Goal: Communication & Community: Answer question/provide support

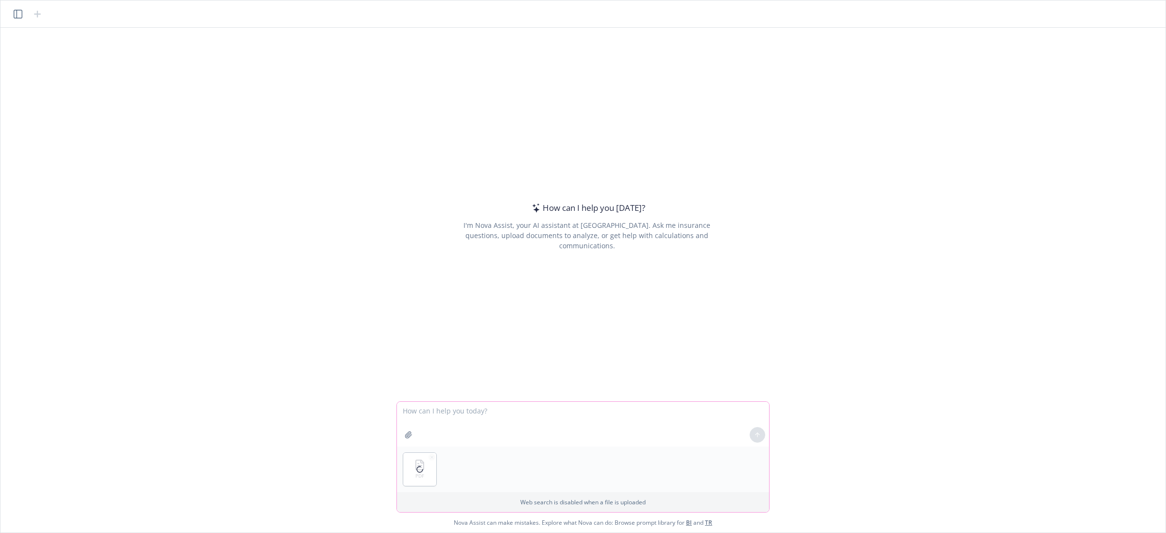
click at [497, 417] on textarea at bounding box center [583, 424] width 372 height 45
type textarea "t"
type textarea "e"
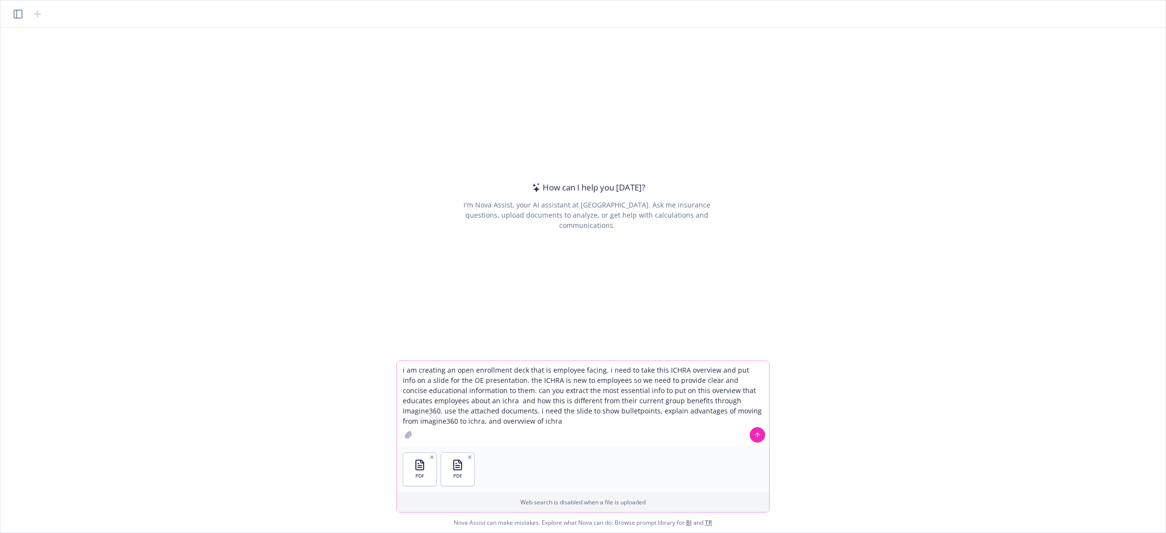
type textarea "i am creating an open enrollment deck that is employee facing. i need to take t…"
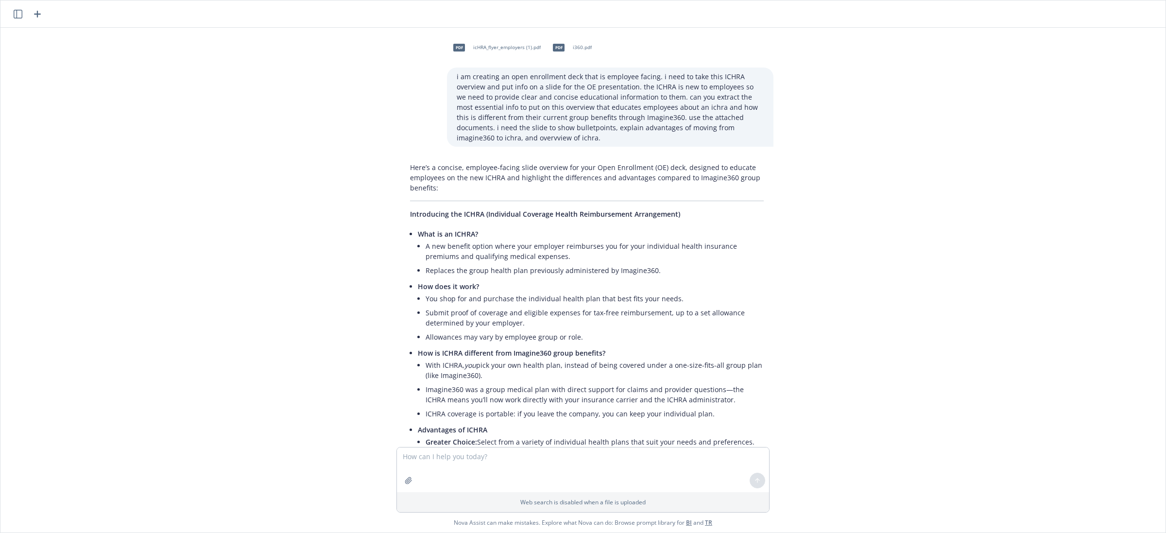
scroll to position [113, 0]
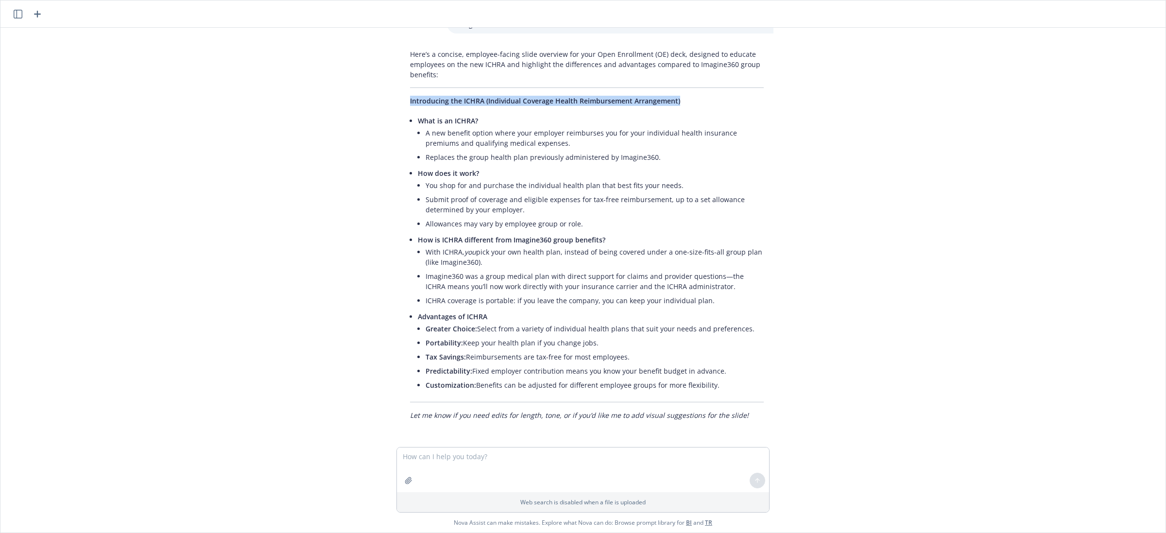
drag, startPoint x: 679, startPoint y: 98, endPoint x: 363, endPoint y: 118, distance: 316.5
click at [363, 118] on div "pdf icHRA_flyer_employers (1).pdf pdf i360.pdf i am creating an open enrollment…" at bounding box center [582, 237] width 1157 height 419
copy span "Introducing the ICHRA (Individual Coverage Health Reimbursement Arrangement)"
drag, startPoint x: 599, startPoint y: 172, endPoint x: 605, endPoint y: 180, distance: 9.3
click at [599, 172] on p "How does it work?" at bounding box center [591, 173] width 346 height 10
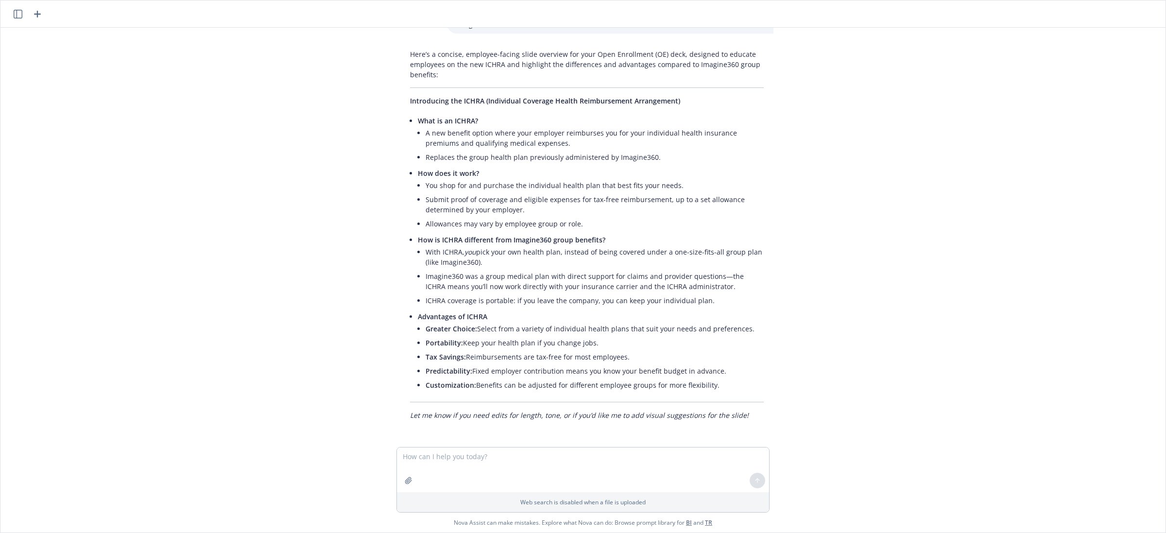
click at [718, 382] on li "Customization: Benefits can be adjusted for different employee groups for more …" at bounding box center [595, 385] width 338 height 14
drag, startPoint x: 717, startPoint y: 384, endPoint x: 400, endPoint y: 117, distance: 414.5
click at [400, 117] on div "Here’s a concise, employee-facing slide overview for your Open Enrollment (OE) …" at bounding box center [586, 234] width 373 height 379
copy ul "Lore ip do SITAM? C adi elitsed doeius tempo inci utlabore etdolorema ali eni a…"
click at [433, 462] on textarea at bounding box center [583, 470] width 372 height 45
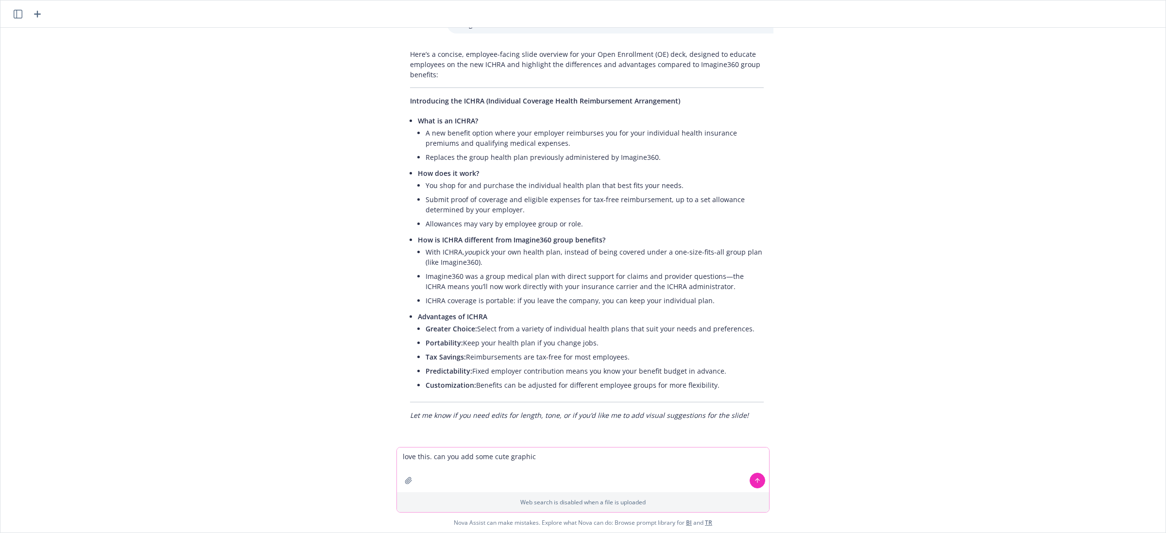
type textarea "love this. can you add some cute graphics"
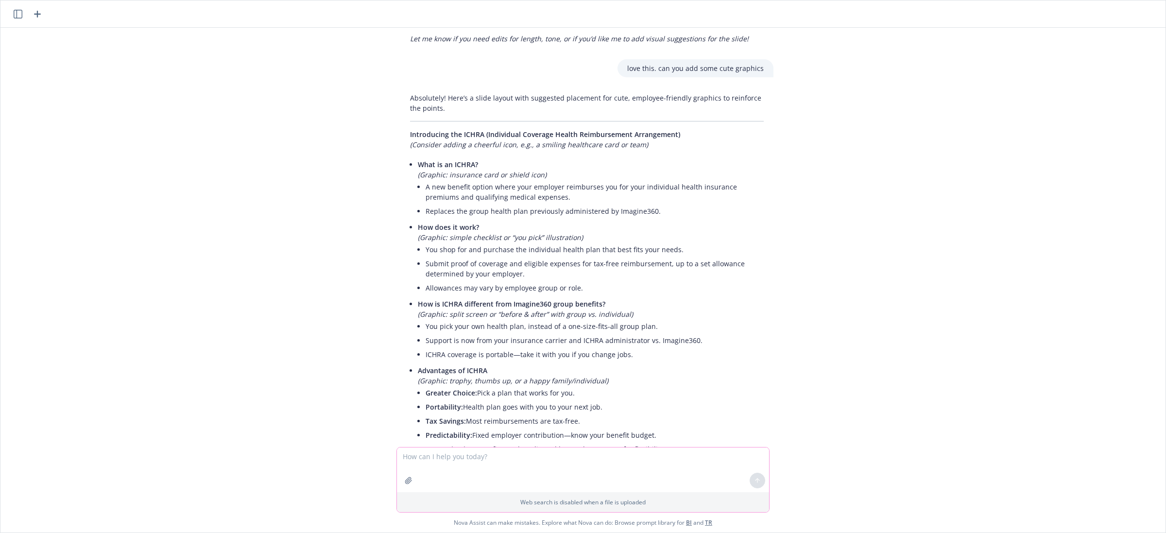
scroll to position [564, 0]
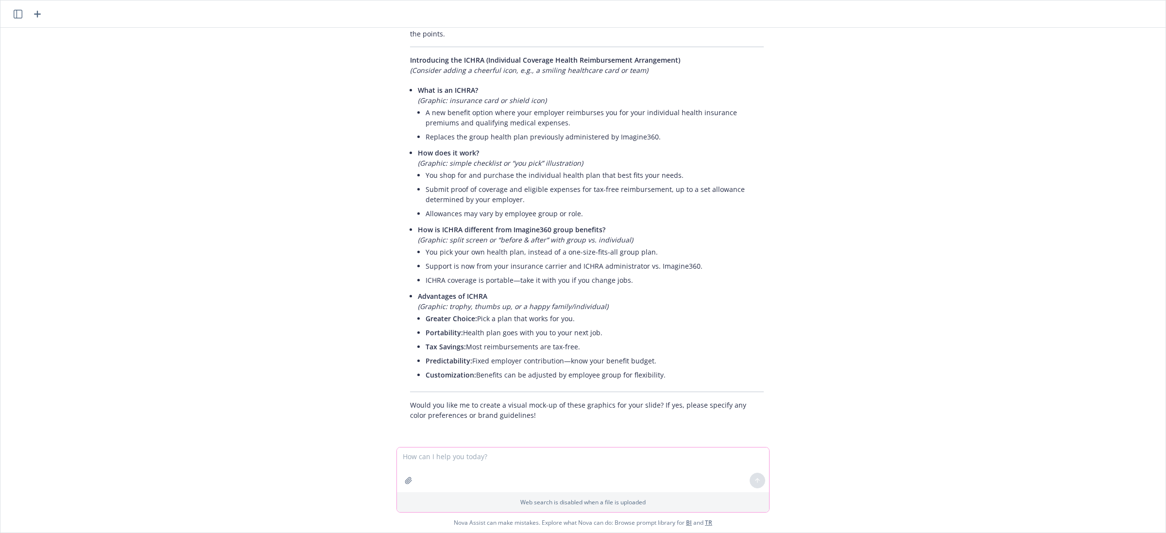
click at [637, 474] on textarea at bounding box center [583, 470] width 372 height 45
type textarea "e"
type textarea "yes"
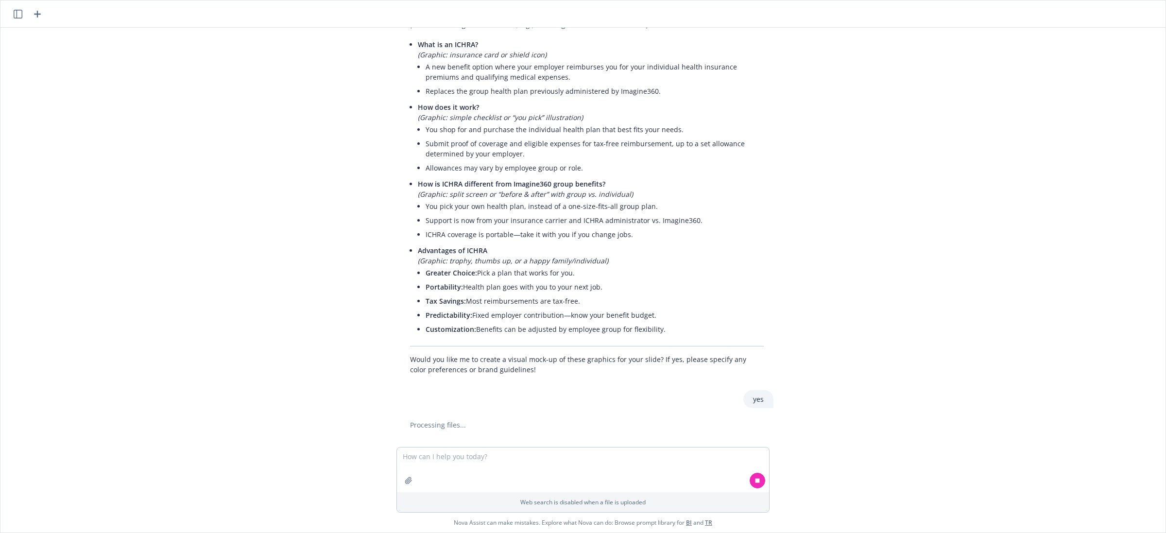
click at [645, 91] on li "Replaces the group health plan previously administered by Imagine360." at bounding box center [595, 91] width 338 height 14
click at [647, 91] on li "Replaces the group health plan previously administered by Imagine360." at bounding box center [595, 91] width 338 height 14
click at [646, 90] on li "Replaces the group health plan previously administered by Imagine360." at bounding box center [595, 91] width 338 height 14
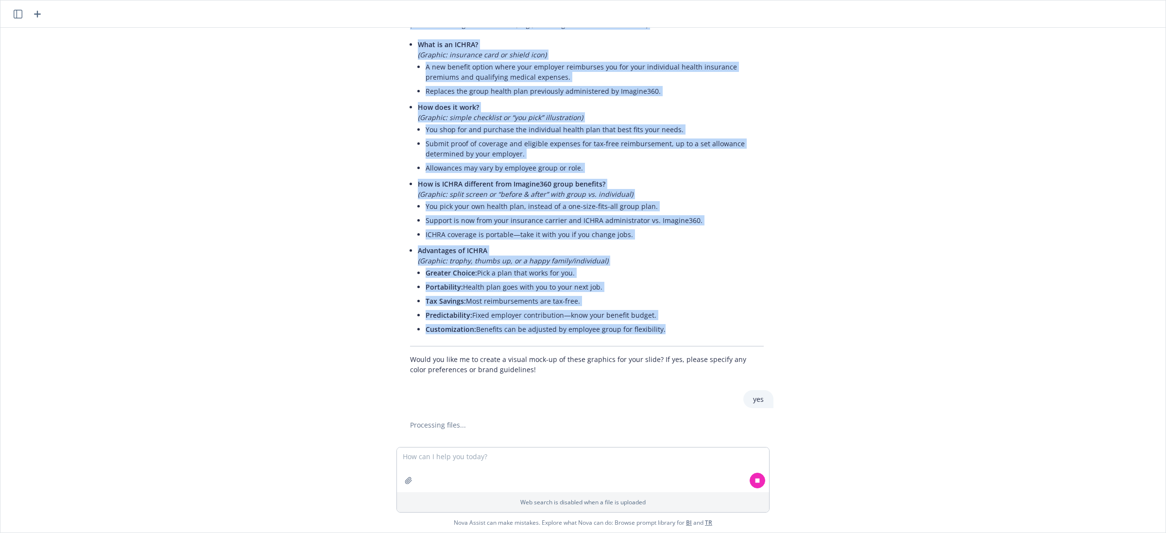
drag, startPoint x: 654, startPoint y: 327, endPoint x: 454, endPoint y: 68, distance: 327.0
click at [394, 44] on div "Absolutely! Here’s a slide layout with suggested placement for cute, employee-f…" at bounding box center [587, 174] width 389 height 410
copy div "(Loremips dolors a consecte adip, e.s., d eiusmod temporinci utla et dolo) Magn…"
click at [705, 266] on li "Greater Choice: Pick a plan that works for you." at bounding box center [595, 273] width 338 height 14
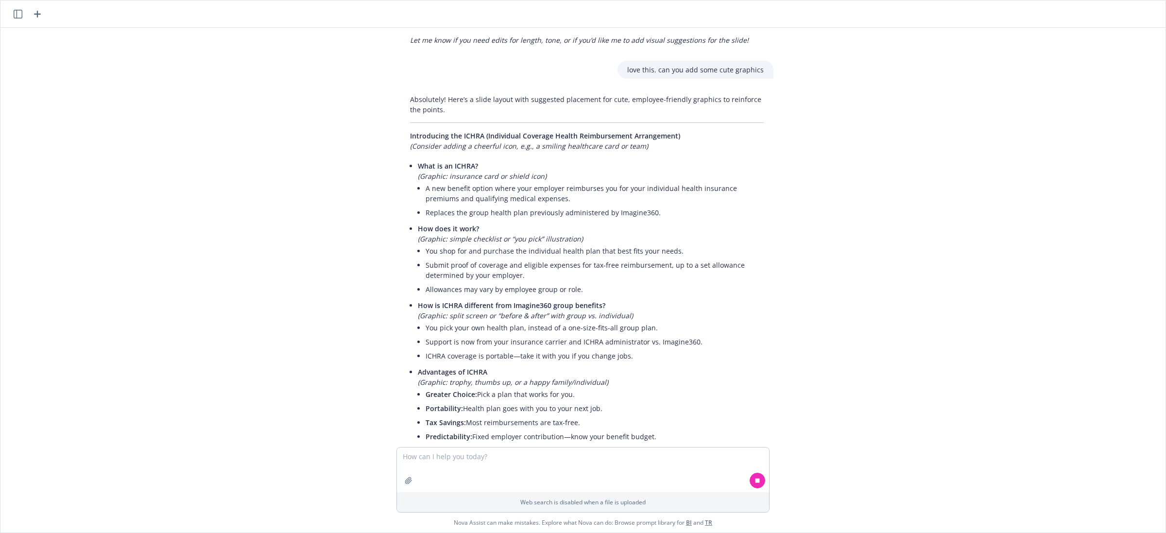
scroll to position [549, 0]
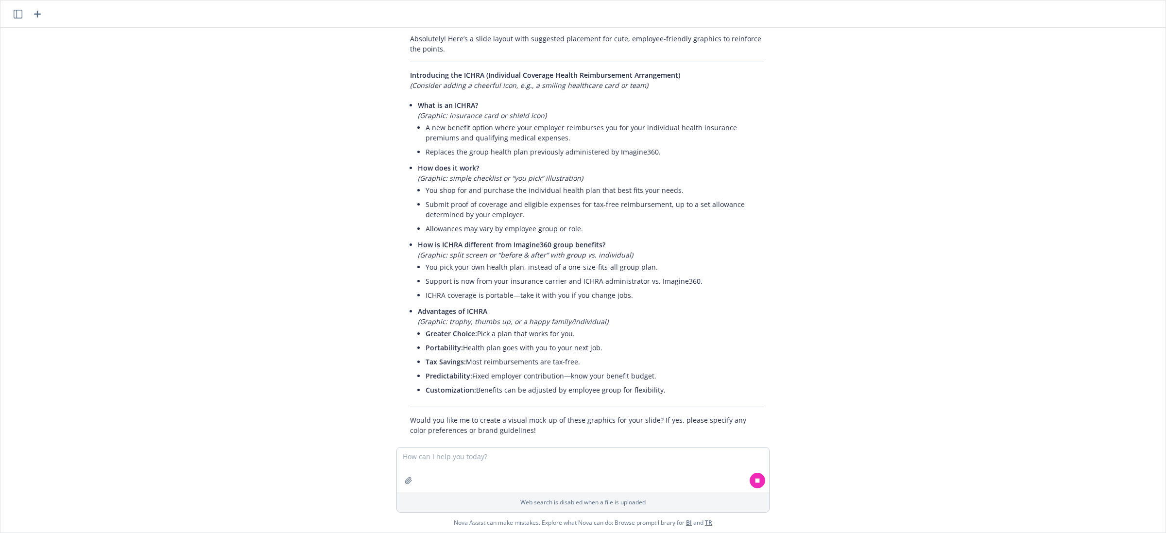
click at [574, 231] on li "Allowances may vary by employee group or role." at bounding box center [595, 229] width 338 height 14
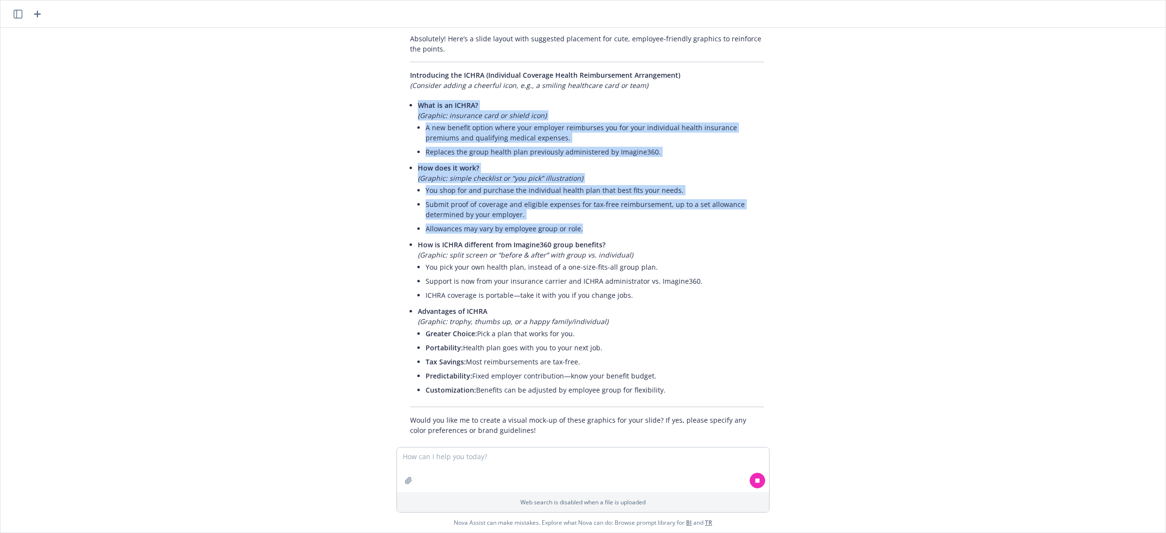
drag, startPoint x: 574, startPoint y: 228, endPoint x: 405, endPoint y: 102, distance: 211.1
click at [418, 102] on ul "What is an ICHRA? (Graphic: insurance card or shield icon) A new benefit option…" at bounding box center [591, 248] width 346 height 301
copy ul "What is an ICHRA? (Graphic: insurance card or shield icon) A new benefit option…"
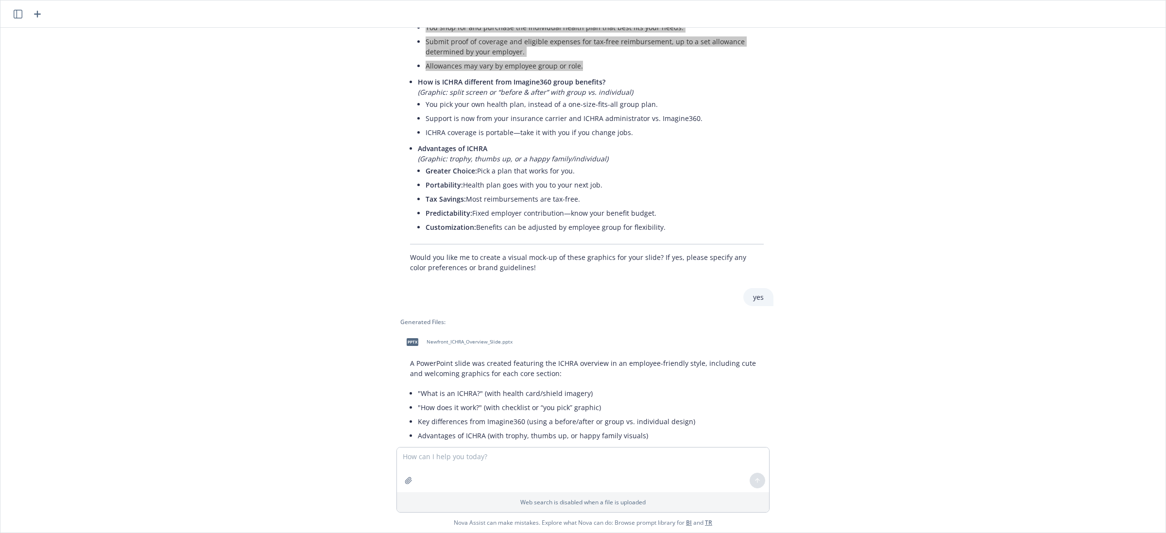
scroll to position [773, 0]
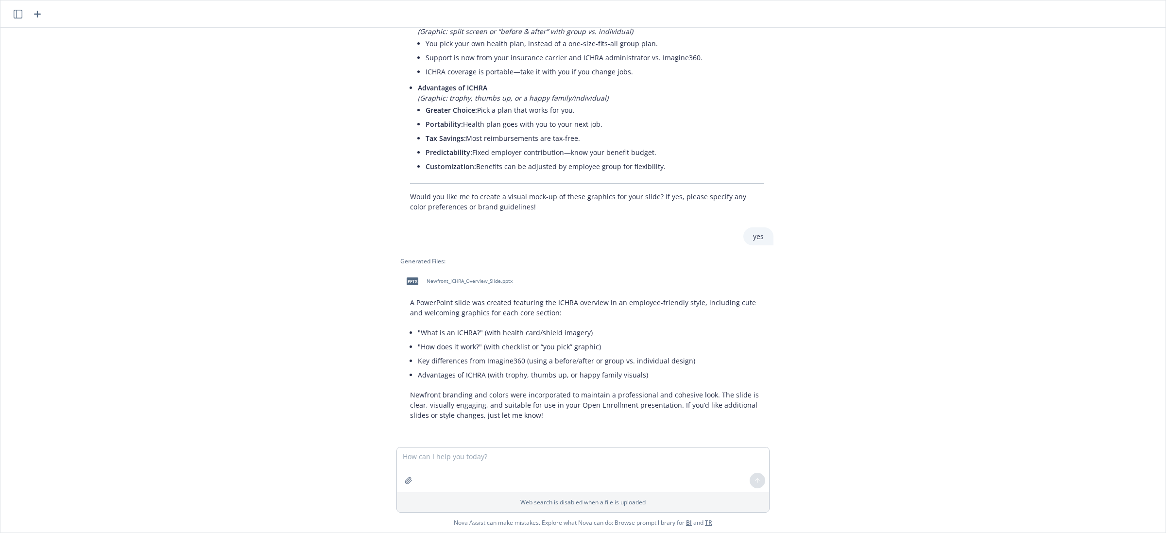
click at [492, 283] on span "Newfront_ICHRA_Overview_Slide.pptx" at bounding box center [470, 281] width 86 height 6
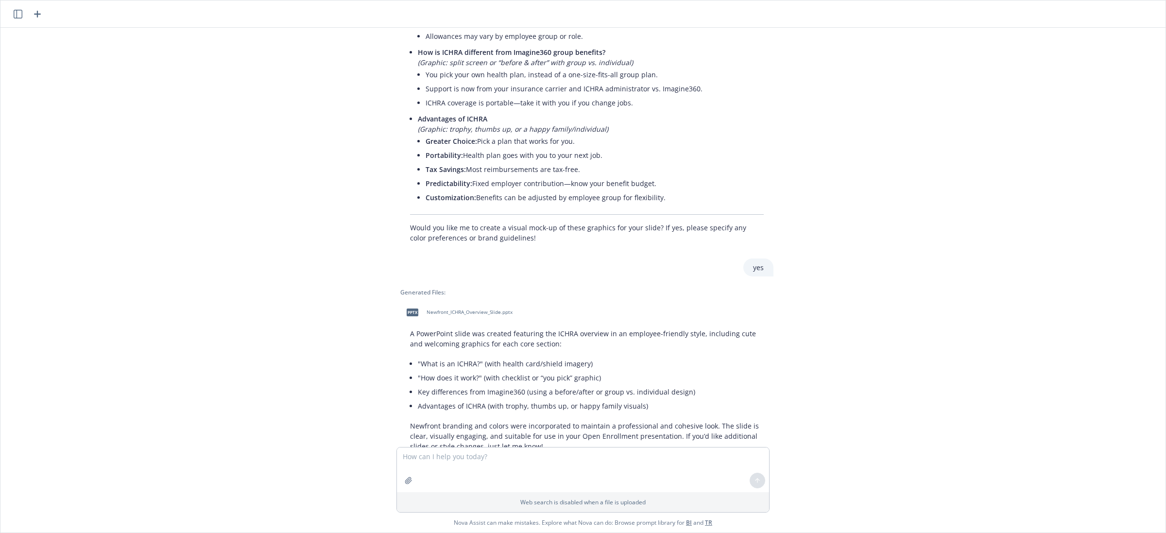
scroll to position [712, 0]
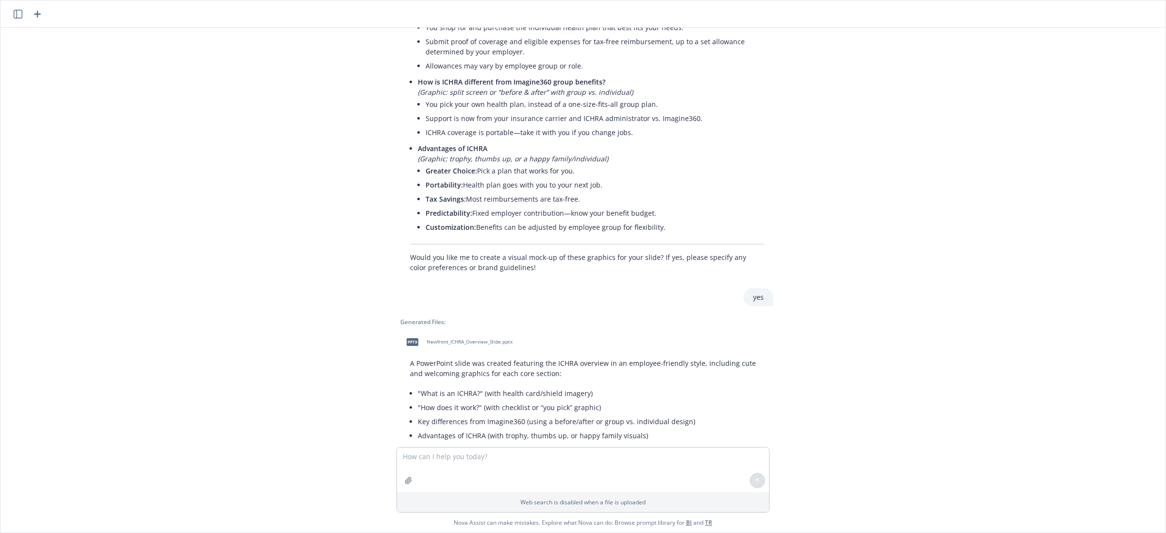
click at [1069, 261] on div "pdf icHRA_flyer_employers (1).pdf pdf i360.pdf i am creating an open enrollment…" at bounding box center [582, 237] width 1157 height 419
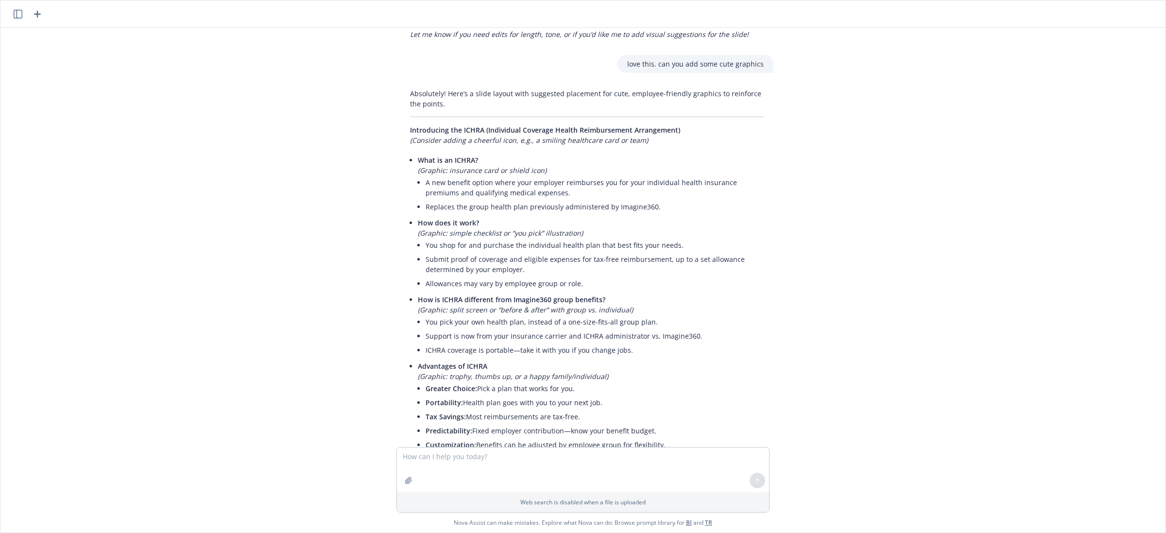
scroll to position [469, 0]
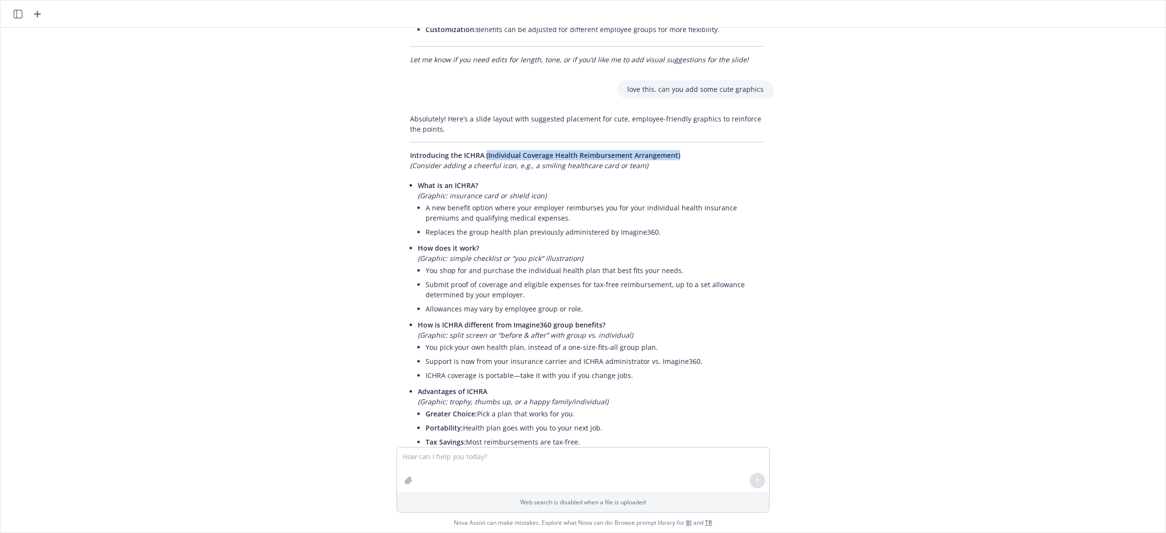
drag, startPoint x: 679, startPoint y: 152, endPoint x: 480, endPoint y: 155, distance: 199.3
click at [480, 155] on p "Introducing the ICHRA (Individual Coverage Health Reimbursement Arrangement) (C…" at bounding box center [587, 160] width 354 height 20
copy span "(Individual Coverage Health Reimbursement Arrangement)"
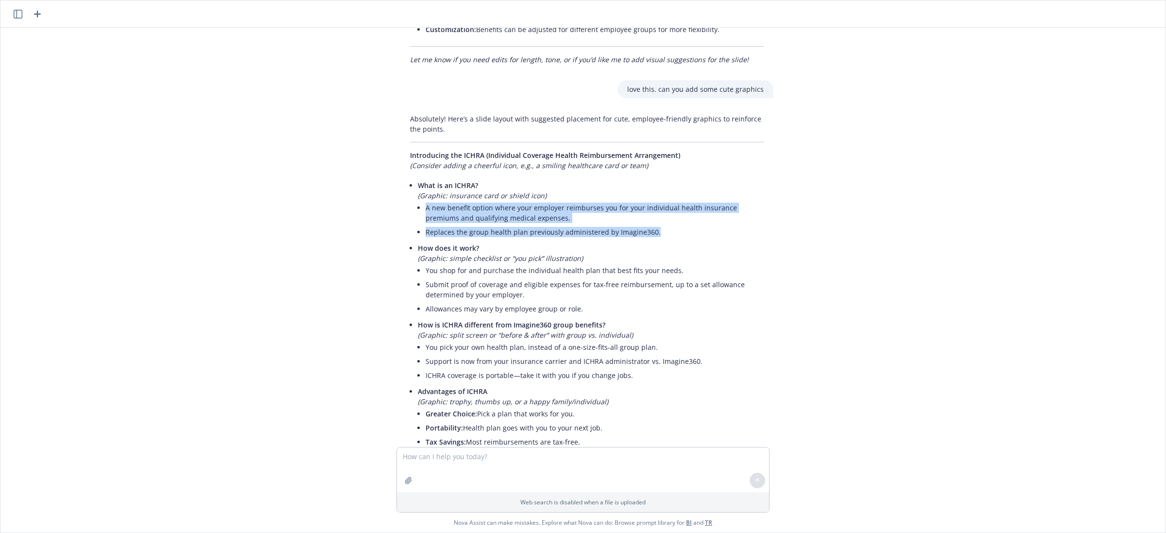
drag, startPoint x: 656, startPoint y: 234, endPoint x: 413, endPoint y: 207, distance: 245.0
click at [426, 207] on ul "A new benefit option where your employer reimburses you for your individual hea…" at bounding box center [595, 220] width 338 height 38
copy ul "A new benefit option where your employer reimburses you for your individual hea…"
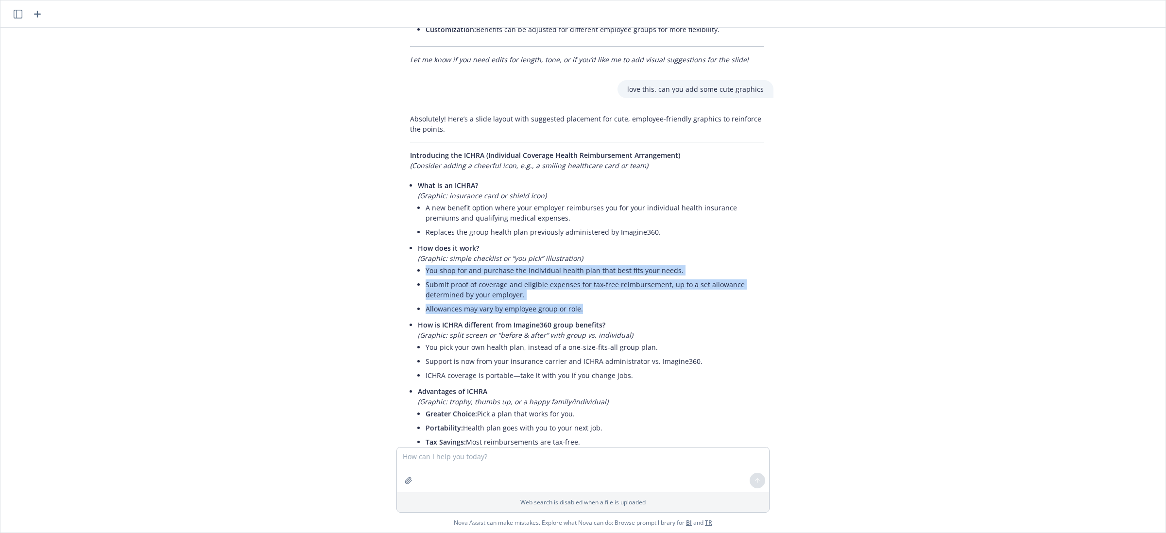
drag, startPoint x: 585, startPoint y: 310, endPoint x: 414, endPoint y: 273, distance: 174.0
click at [426, 273] on ul "You shop for and purchase the individual health plan that best fits your needs.…" at bounding box center [595, 289] width 338 height 52
copy ul "You shop for and purchase the individual health plan that best fits your needs.…"
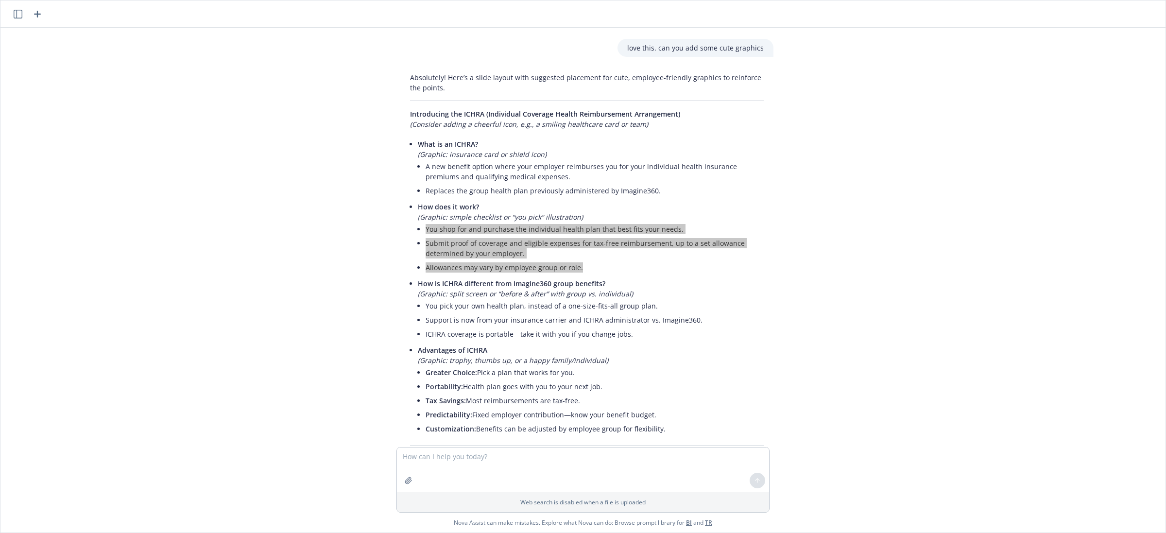
scroll to position [530, 0]
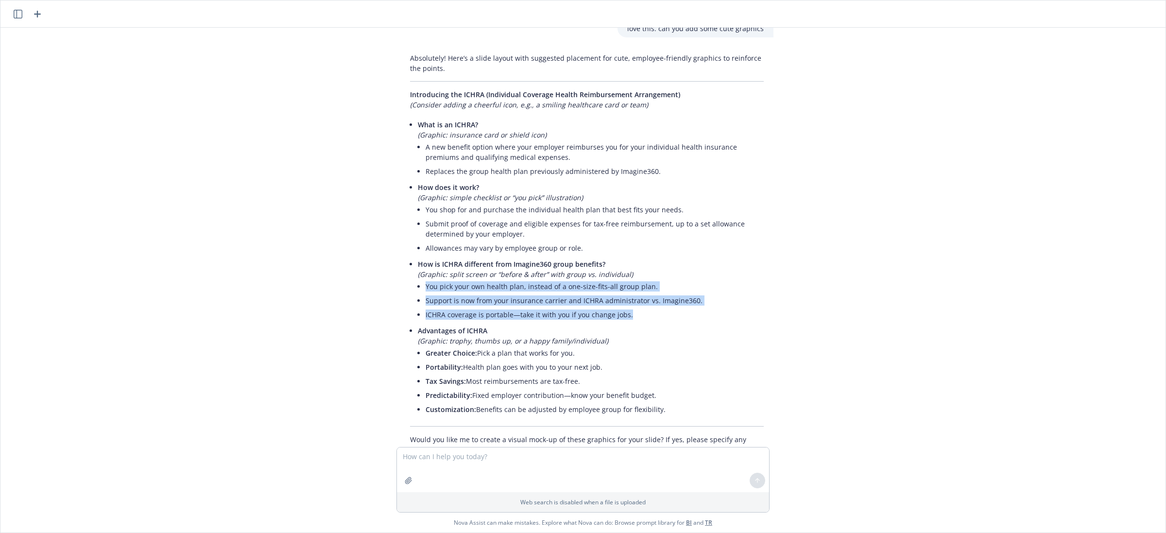
drag, startPoint x: 625, startPoint y: 311, endPoint x: 414, endPoint y: 284, distance: 212.2
click at [426, 284] on ul "You pick your own health plan, instead of a one-size-fits-all group plan. Suppo…" at bounding box center [595, 300] width 338 height 42
copy ul "You pick your own health plan, instead of a one-size-fits-all group plan. Suppo…"
click at [629, 320] on li "ICHRA coverage is portable—take it with you if you change jobs." at bounding box center [595, 315] width 338 height 14
drag, startPoint x: 627, startPoint y: 314, endPoint x: 465, endPoint y: 297, distance: 162.7
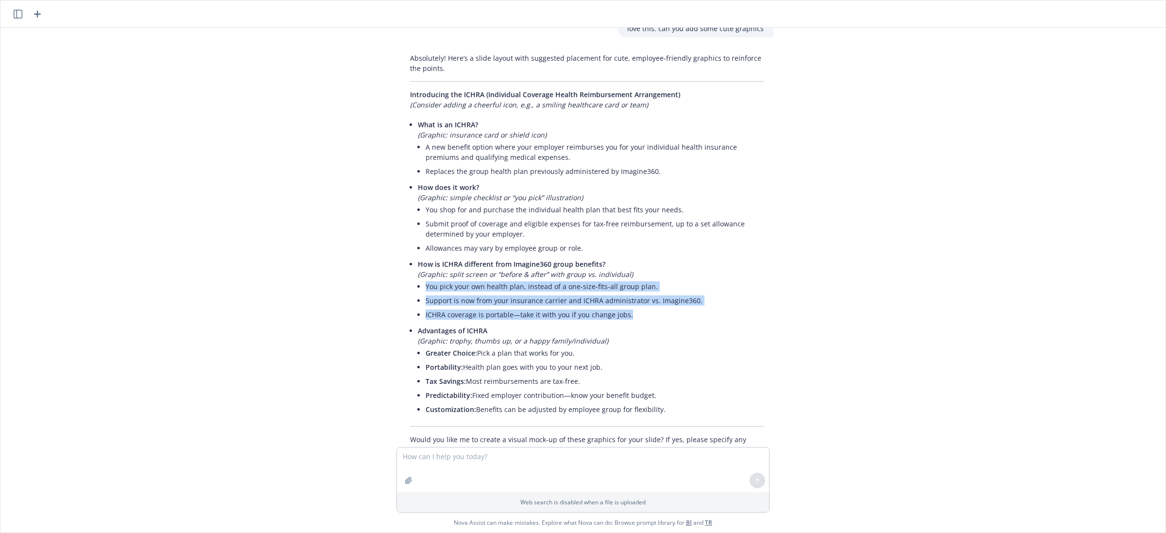
click at [393, 293] on div "Absolutely! Here’s a slide layout with suggested placement for cute, employee-f…" at bounding box center [587, 254] width 389 height 410
copy ul "You pick your own health plan, instead of a one-size-fits-all group plan. Suppo…"
drag, startPoint x: 617, startPoint y: 401, endPoint x: 417, endPoint y: 357, distance: 204.9
click at [418, 357] on li "Advantages of ICHRA (Graphic: trophy, thumbs up, or a happy family/individual) …" at bounding box center [591, 371] width 346 height 95
copy ul "Greater Choice: Pick a plan that works for you. Portability: Health plan goes w…"
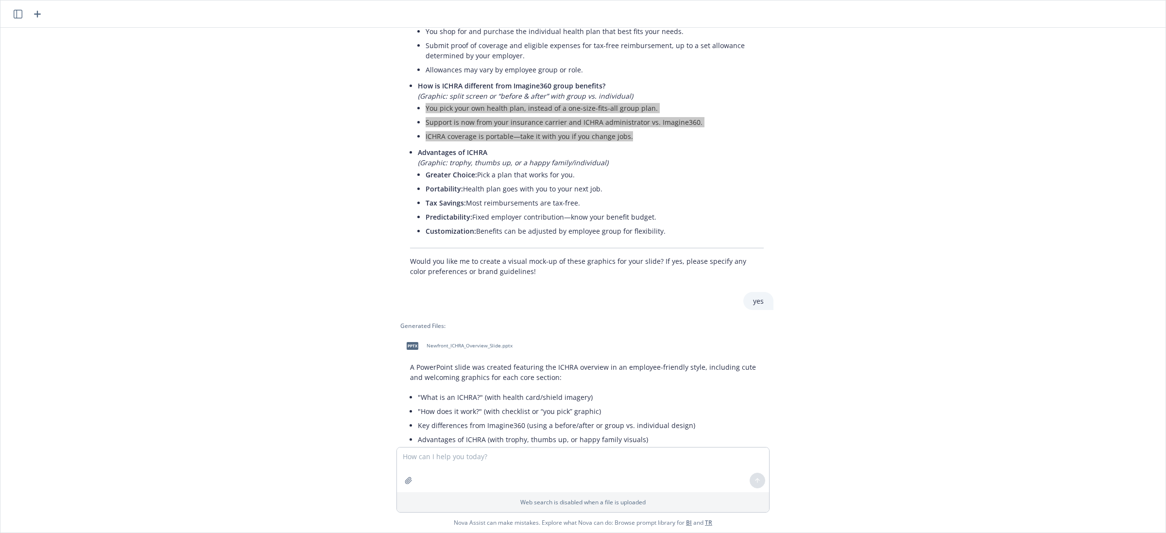
scroll to position [773, 0]
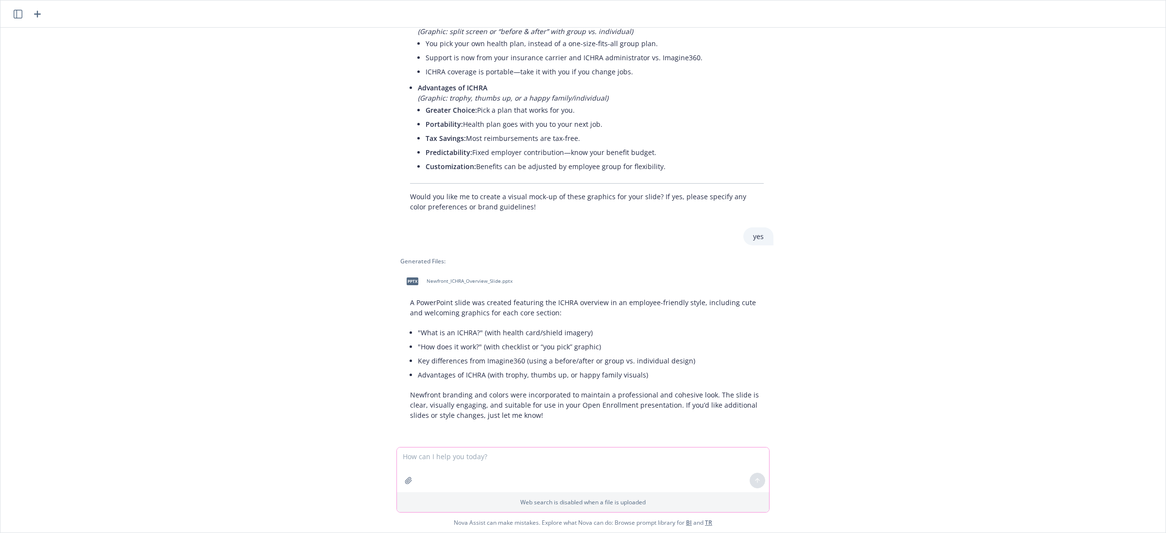
click at [554, 460] on textarea at bounding box center [583, 470] width 372 height 45
click at [601, 464] on textarea at bounding box center [583, 470] width 372 height 45
type textarea "when referring to vision benefit attributes, what does "materials" refer to? is…"
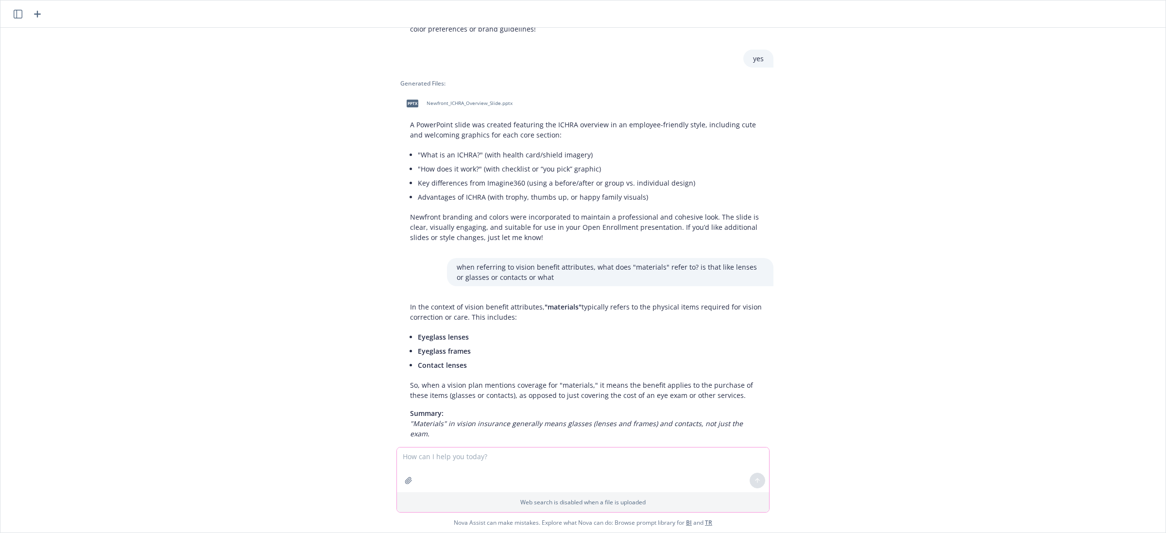
scroll to position [959, 0]
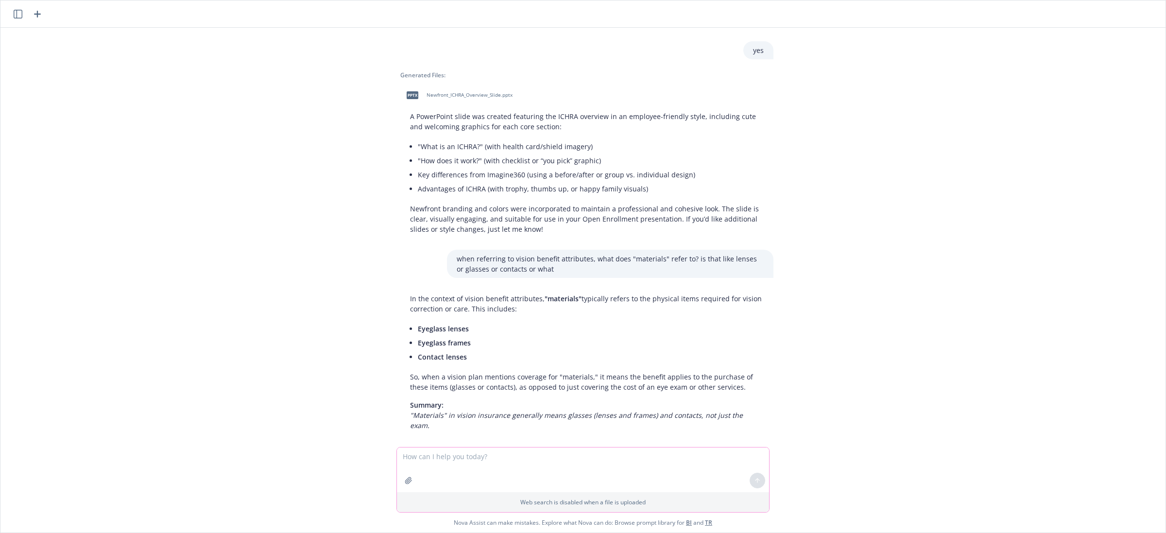
click at [518, 453] on textarea at bounding box center [583, 470] width 372 height 45
type textarea "what are lenticular lenses? does that refer to progressive lenses?"
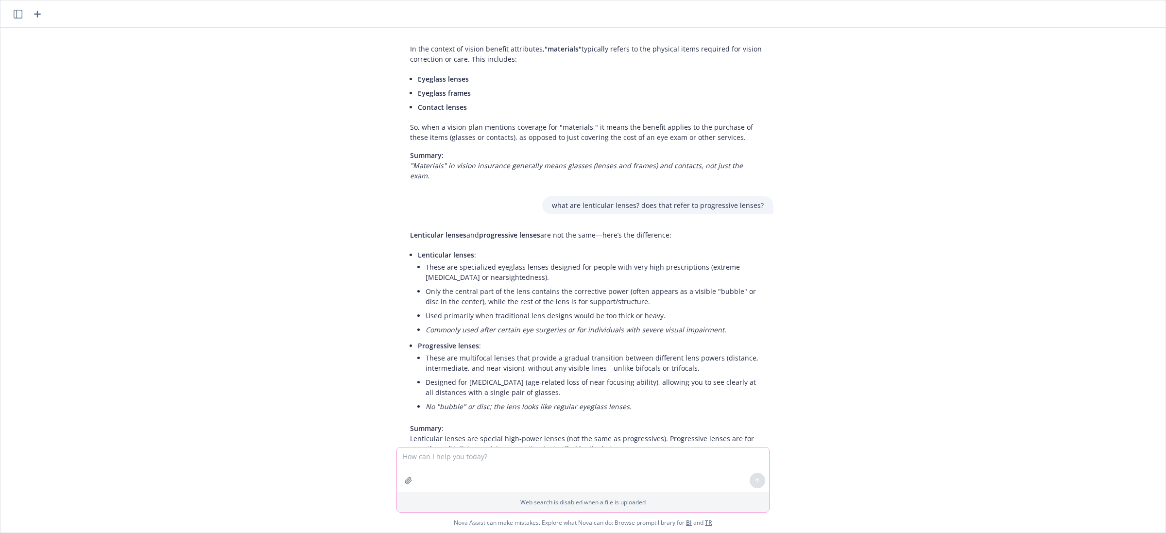
scroll to position [1232, 0]
